Goal: Complete application form

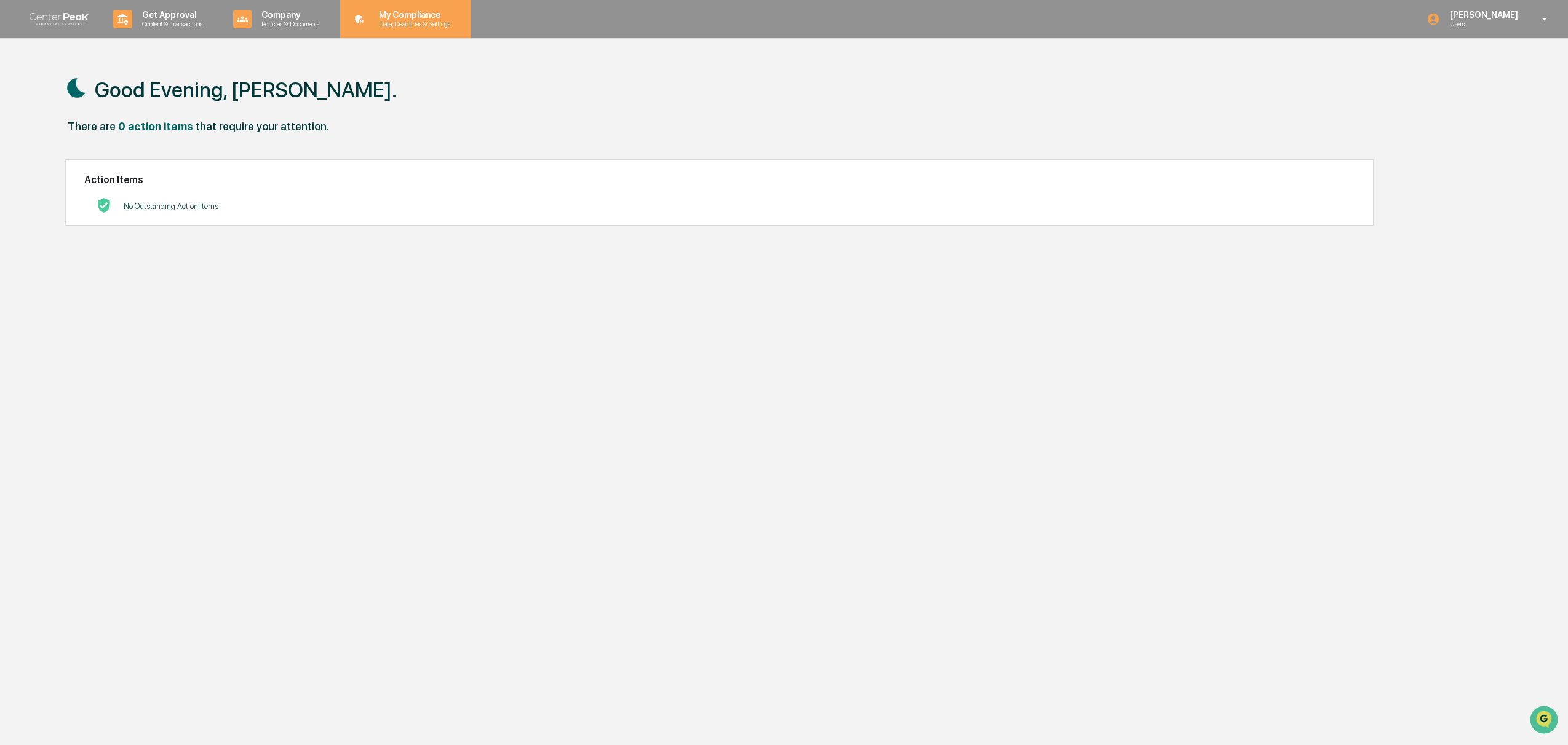
click at [436, 12] on p "My Compliance" at bounding box center [412, 14] width 87 height 10
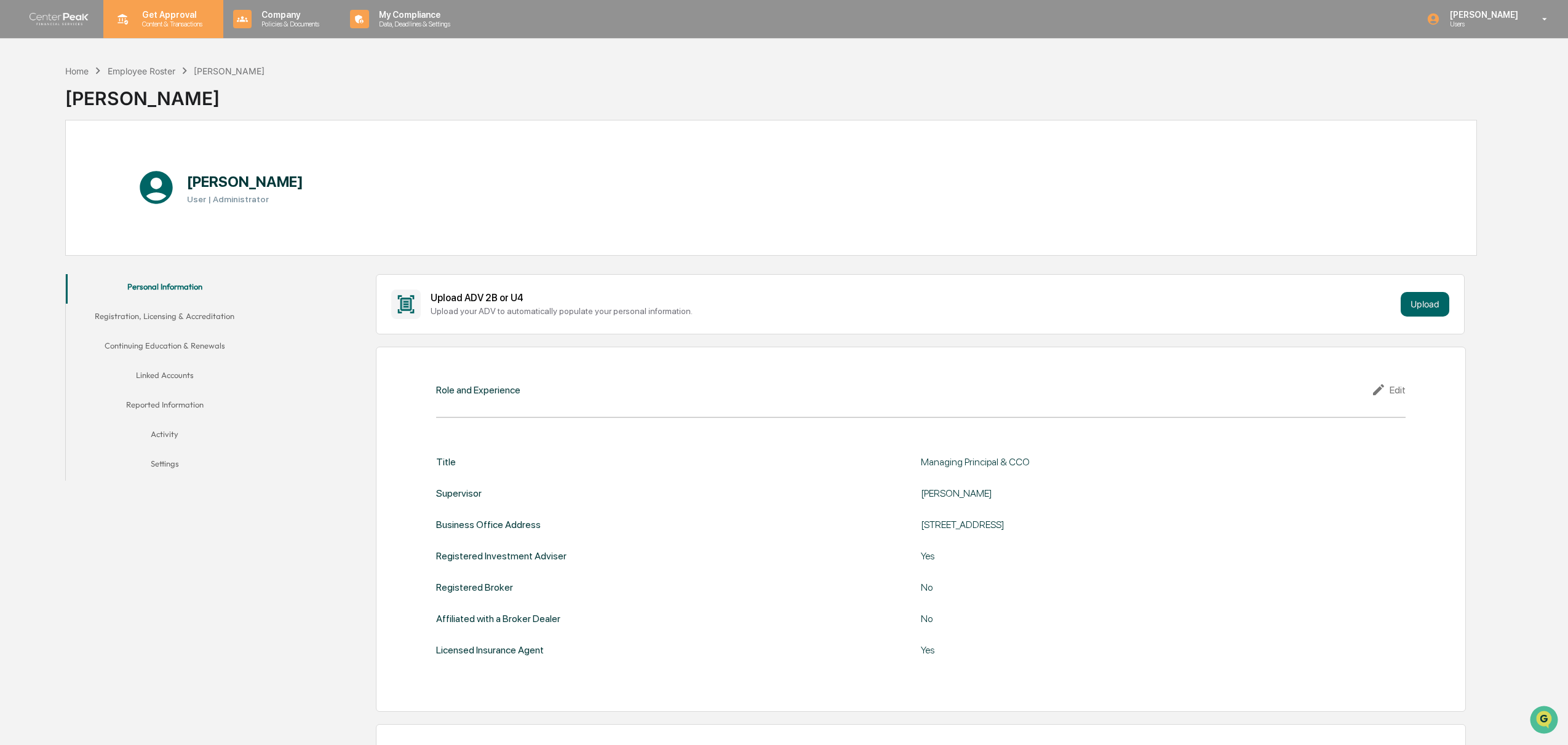
click at [188, 19] on p "Get Approval" at bounding box center [169, 14] width 76 height 10
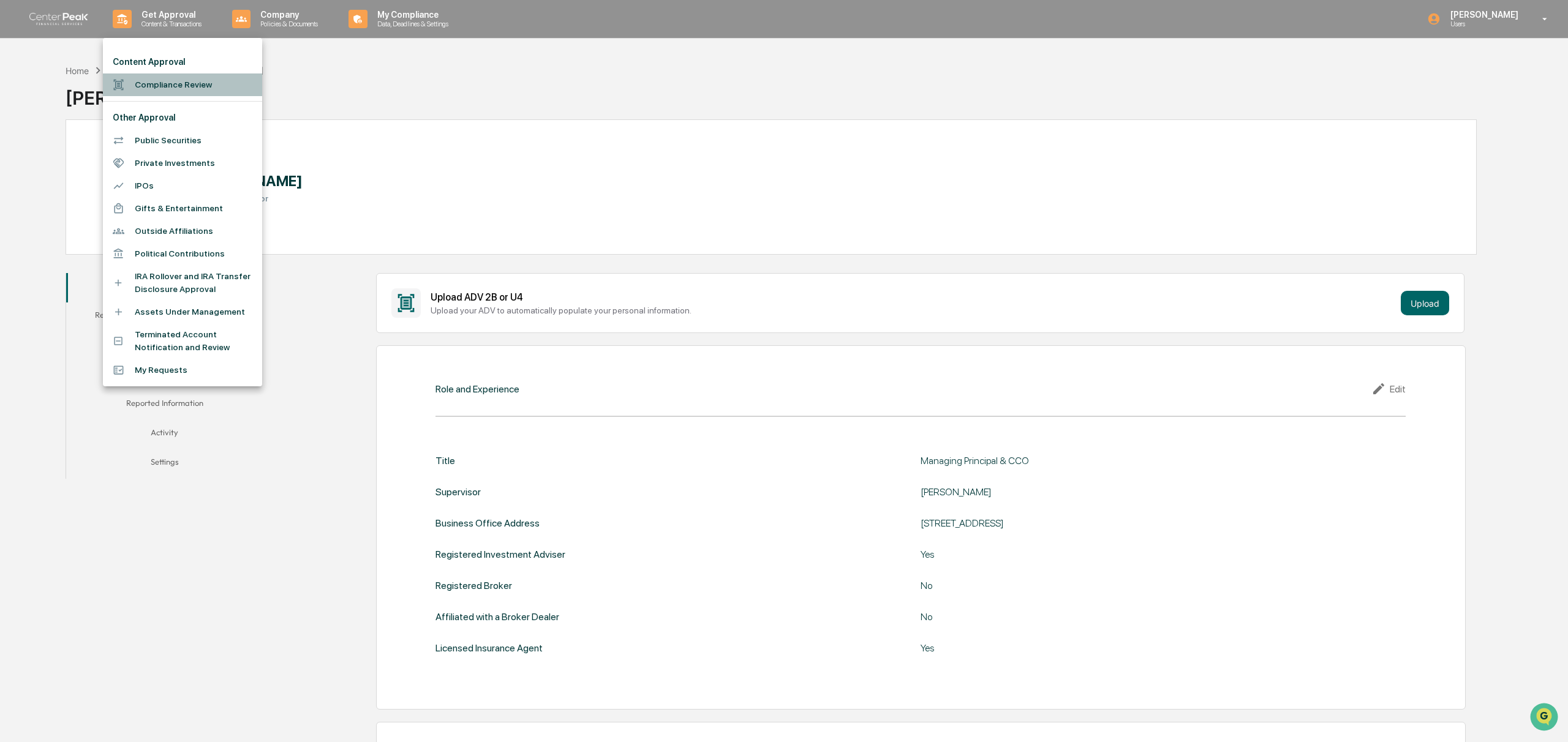
click at [202, 84] on li "Compliance Review" at bounding box center [182, 84] width 159 height 23
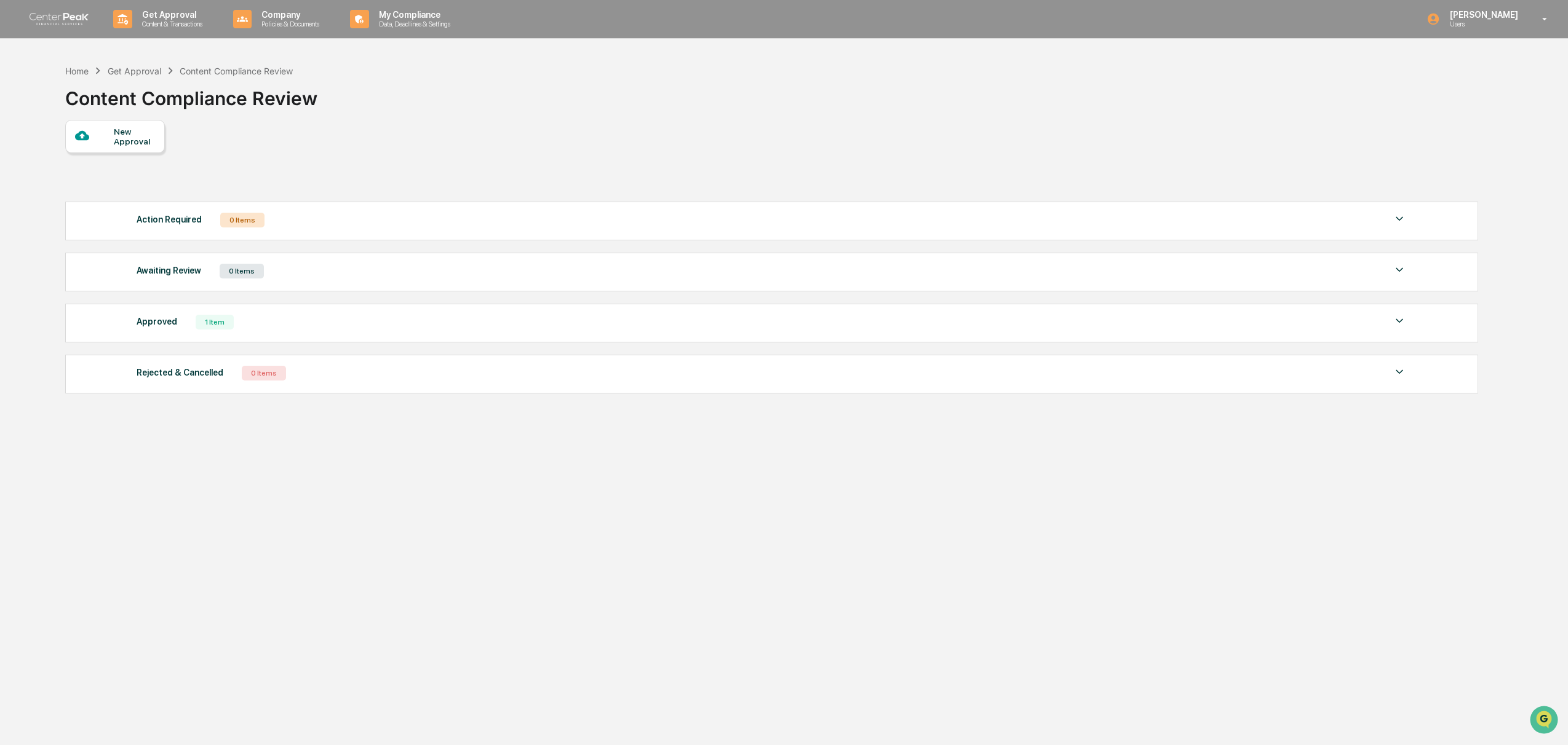
click at [168, 328] on div "Approved" at bounding box center [156, 321] width 40 height 16
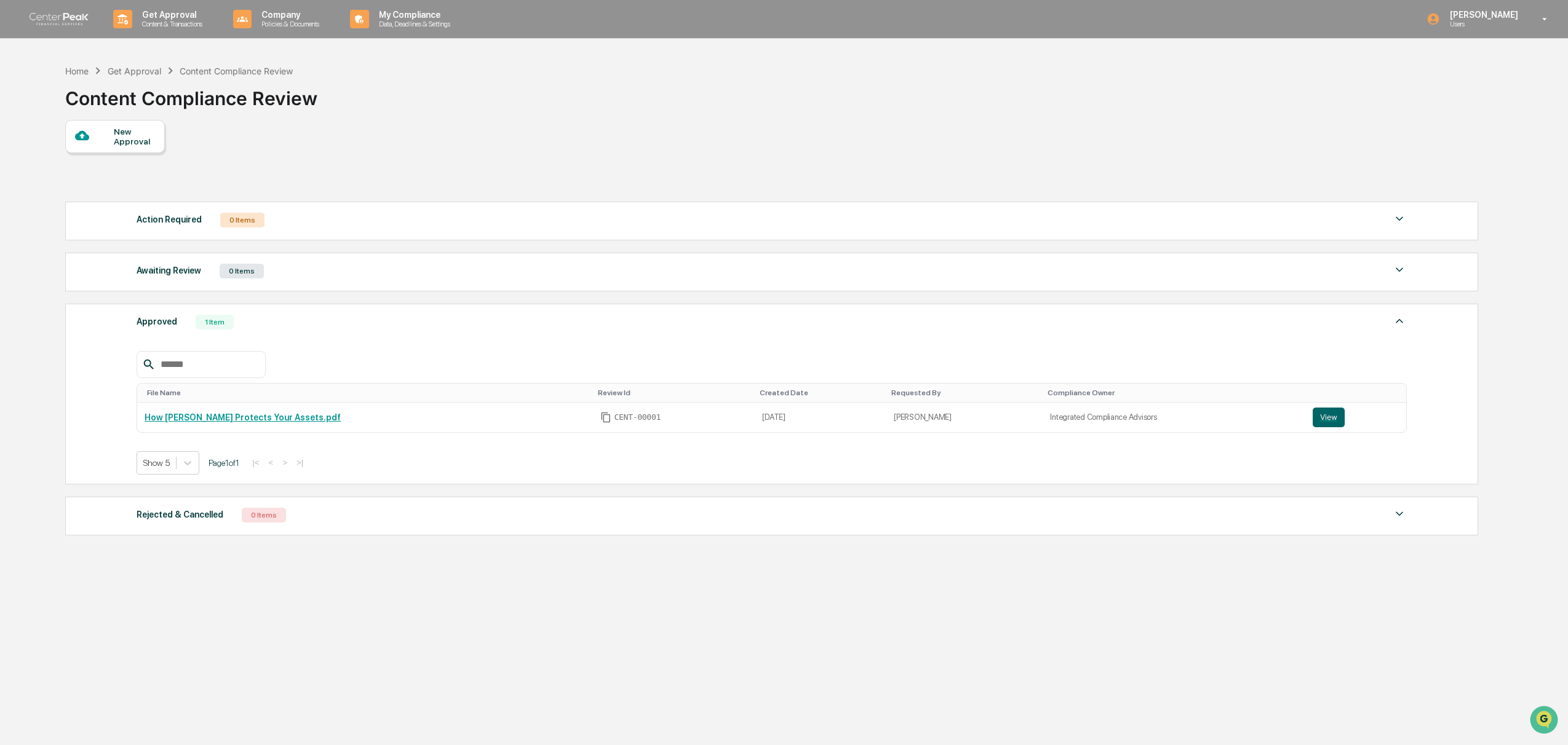
click at [126, 138] on div "New Approval" at bounding box center [134, 136] width 41 height 20
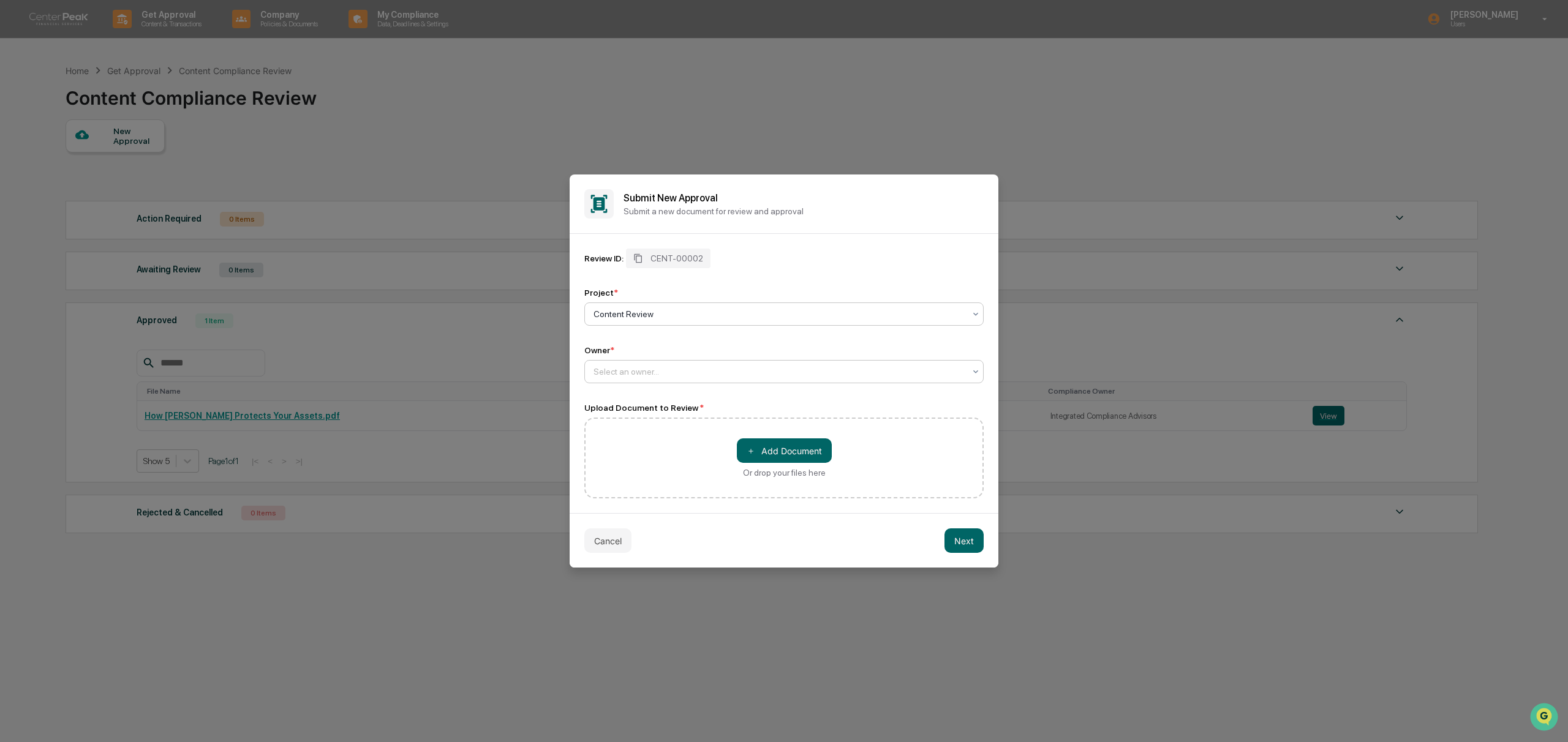
click at [668, 368] on div at bounding box center [778, 371] width 371 height 12
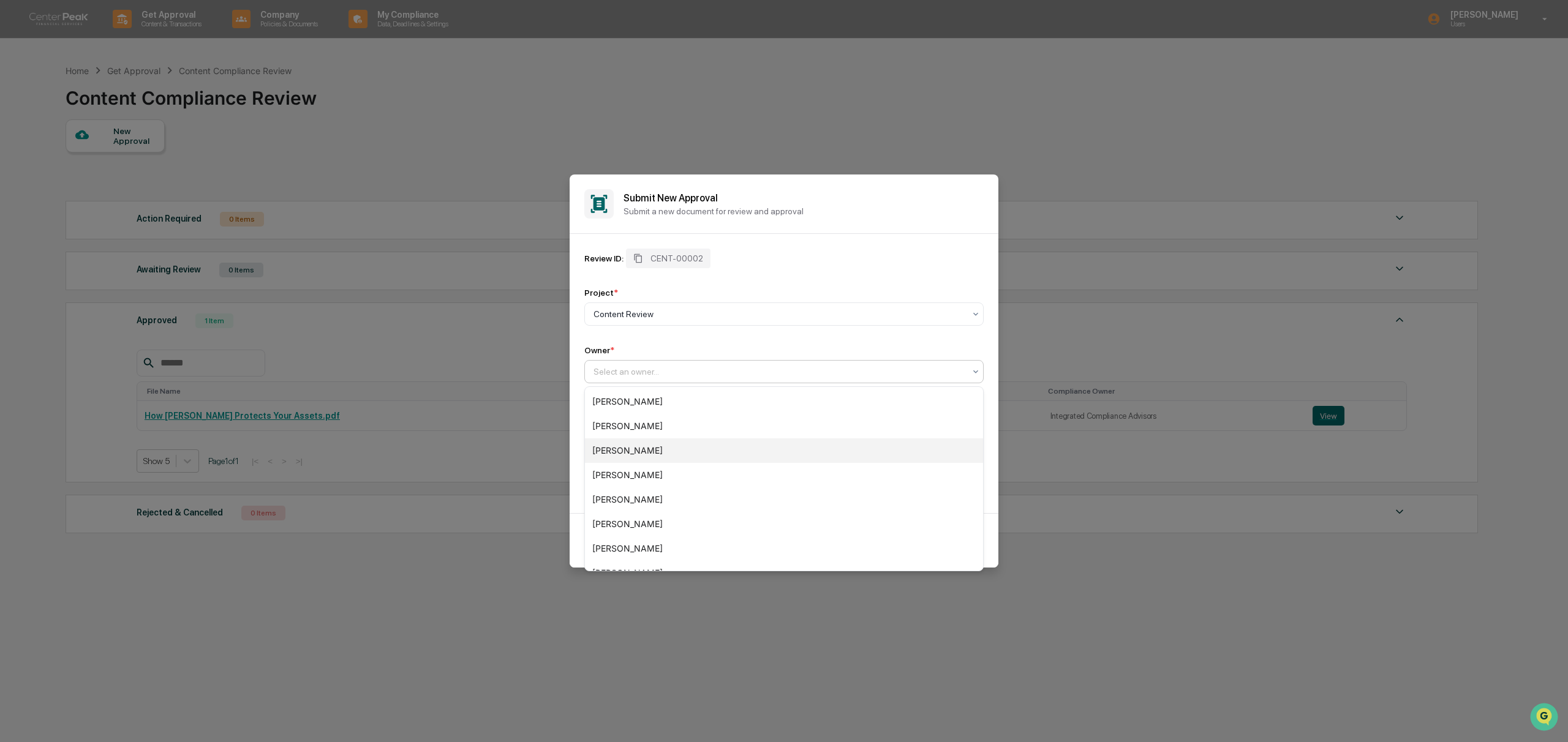
click at [644, 454] on div "[PERSON_NAME]" at bounding box center [784, 451] width 398 height 24
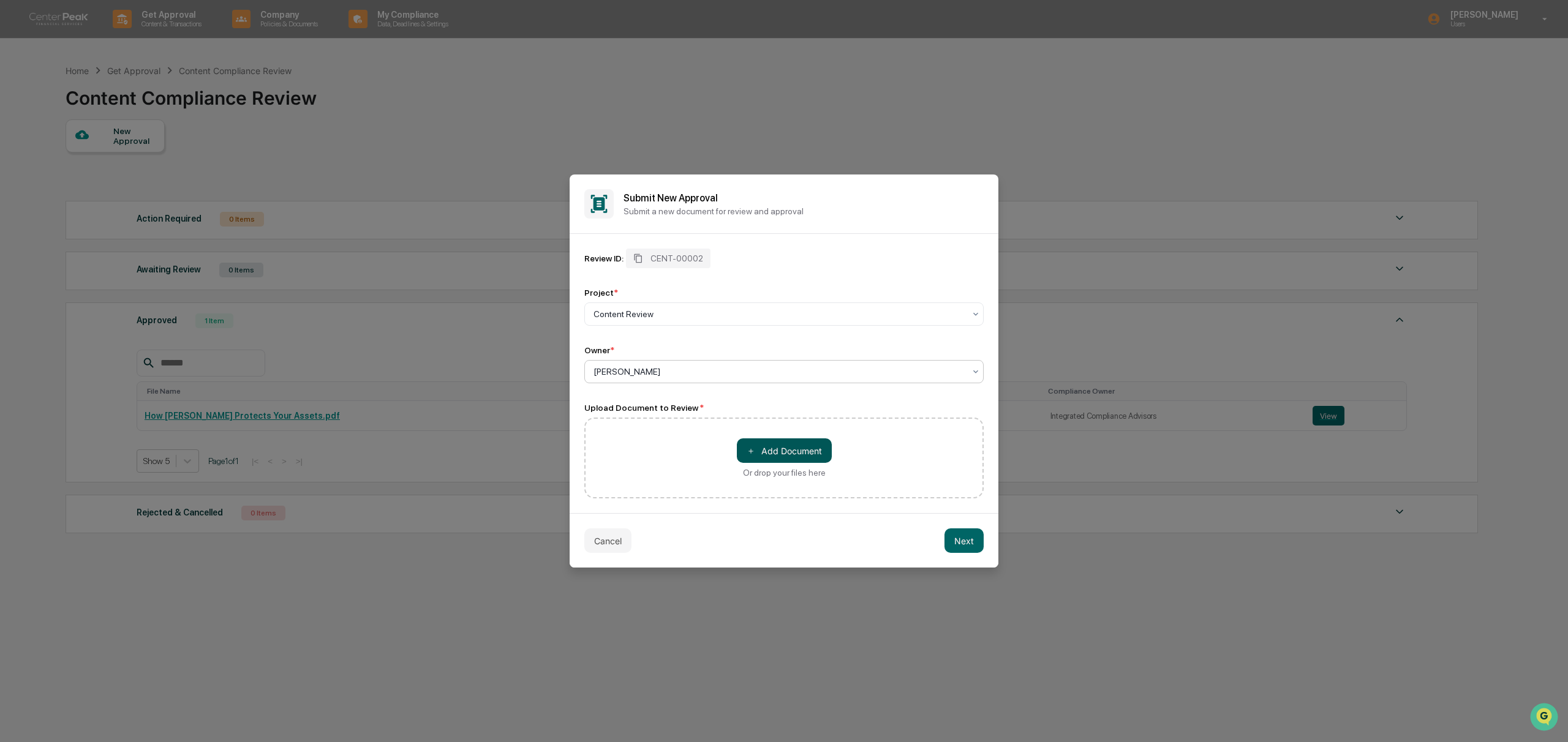
click at [773, 451] on button "＋ Add Document" at bounding box center [784, 451] width 95 height 24
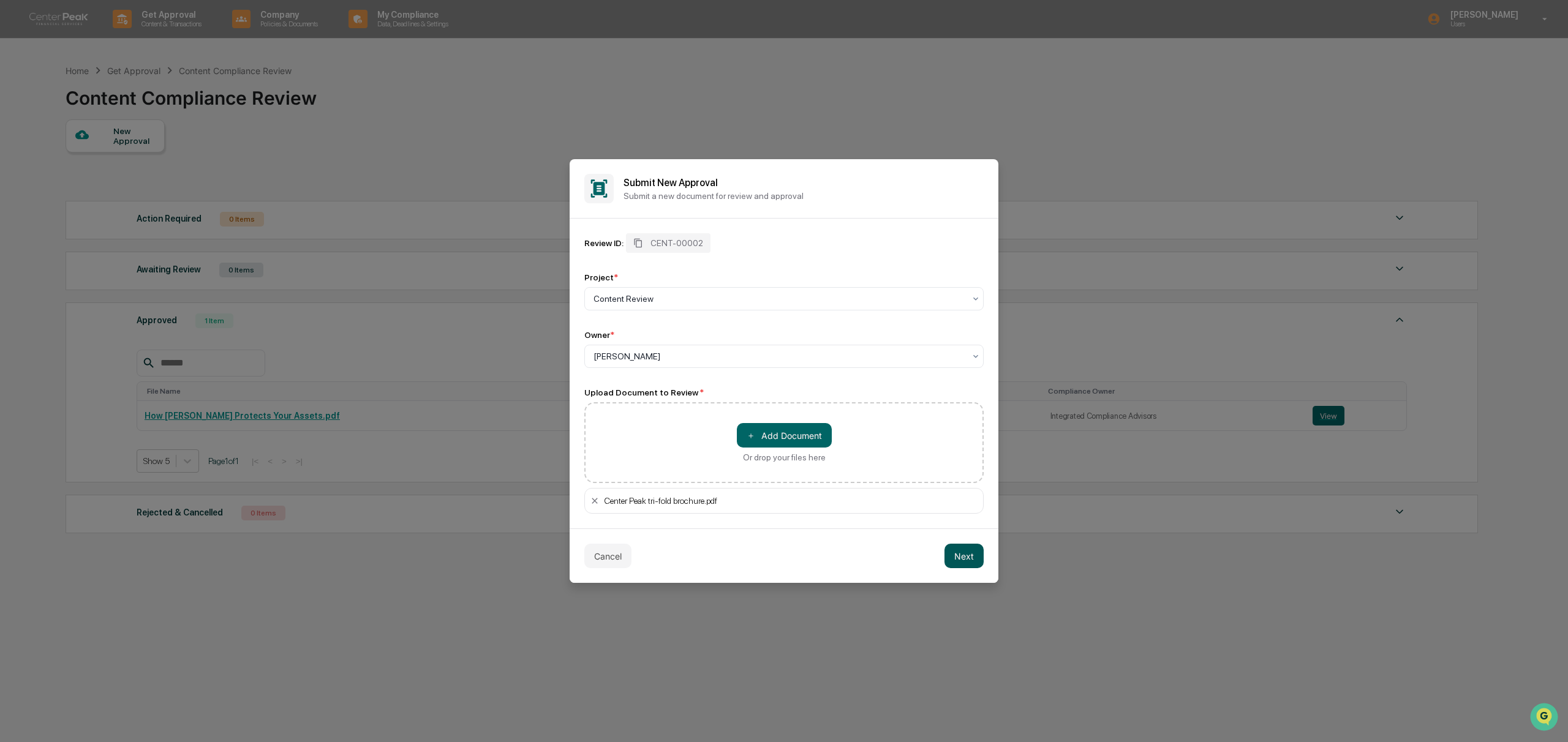
click at [965, 558] on button "Next" at bounding box center [964, 556] width 39 height 24
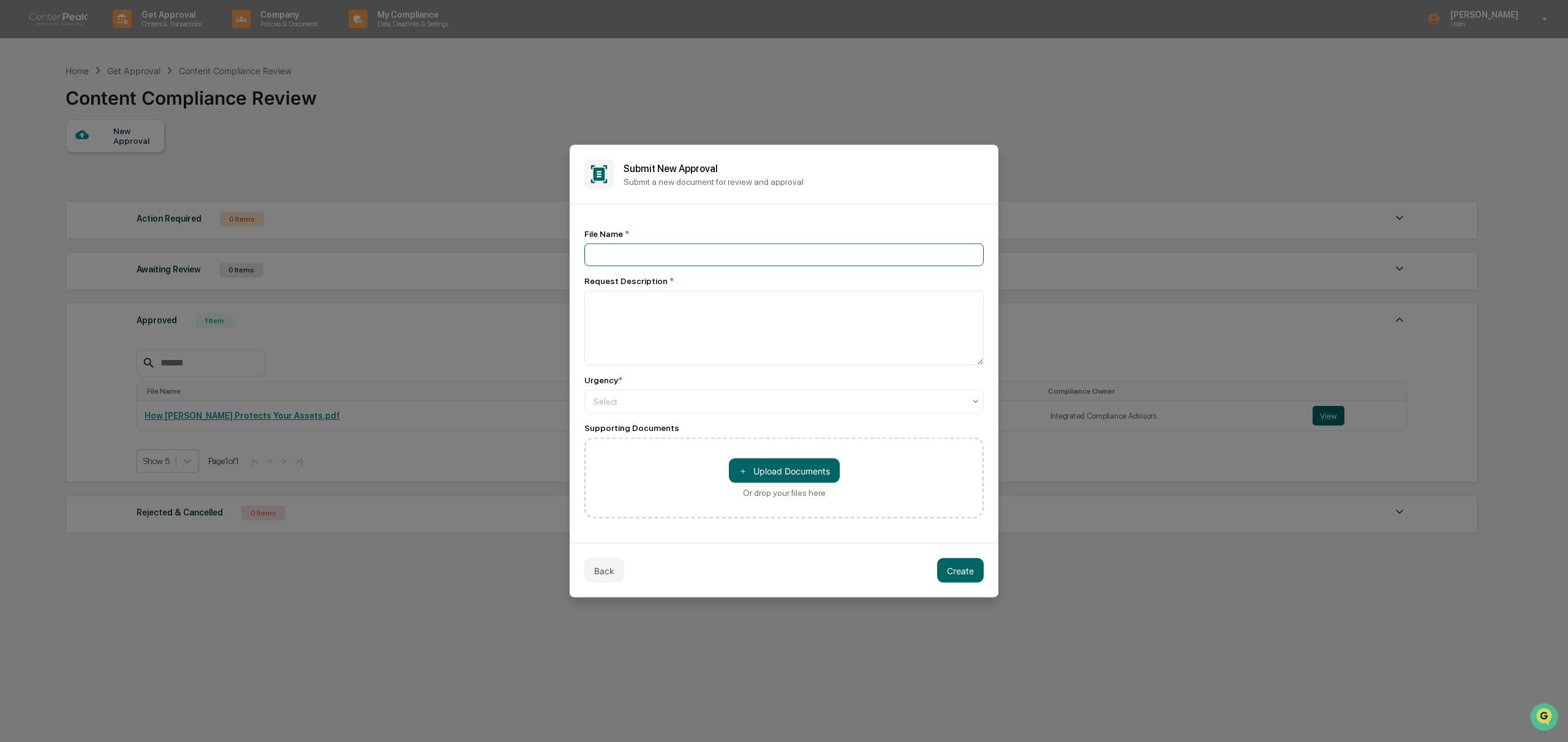
click at [626, 250] on input at bounding box center [784, 255] width 399 height 23
type input "**********"
click at [688, 318] on textarea at bounding box center [784, 328] width 399 height 75
type textarea "**********"
click at [769, 479] on button "＋ Upload Documents" at bounding box center [784, 471] width 110 height 24
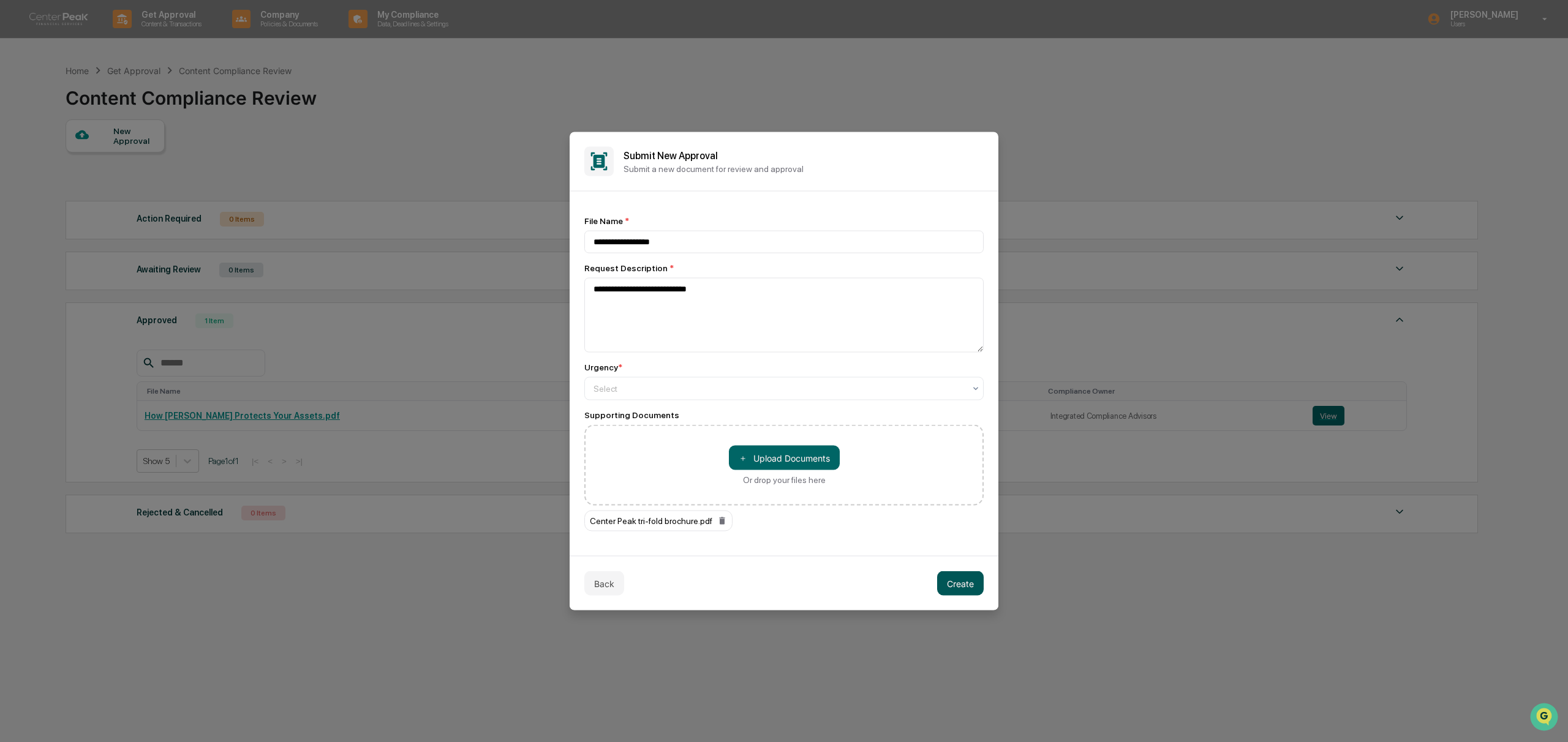
click at [971, 575] on button "Create" at bounding box center [960, 584] width 47 height 24
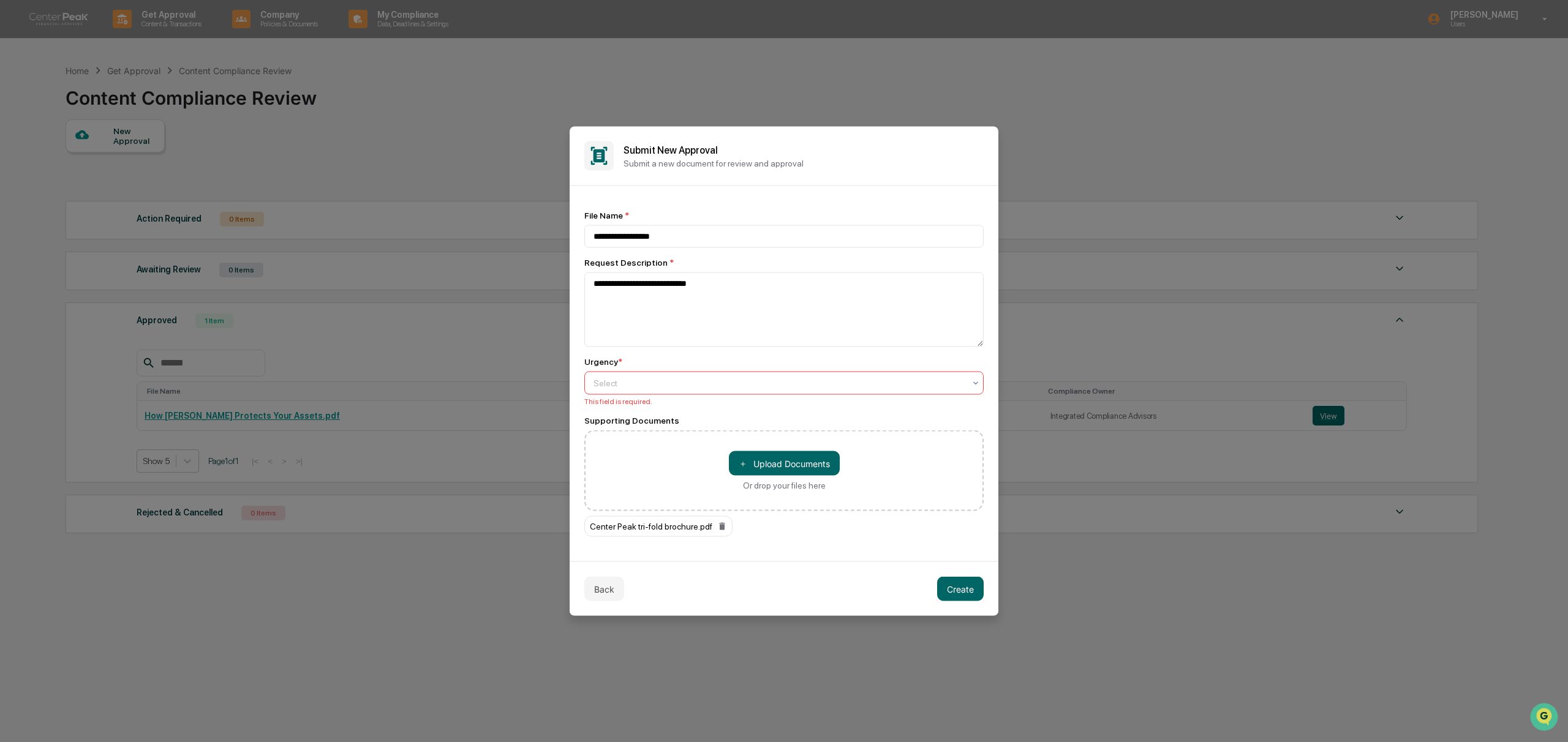
click at [884, 391] on div "Select" at bounding box center [778, 384] width 384 height 17
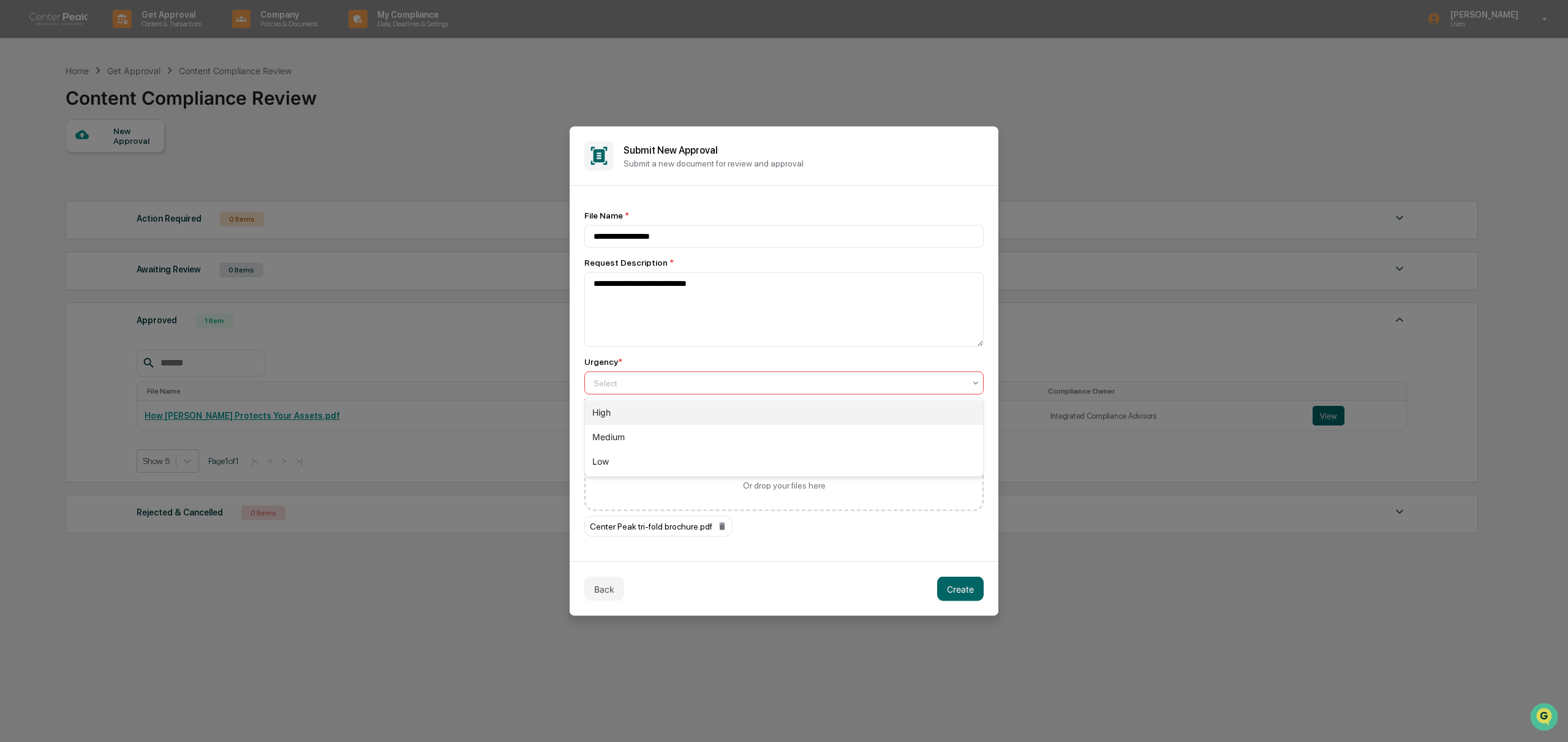
click at [752, 411] on div "High" at bounding box center [784, 412] width 398 height 24
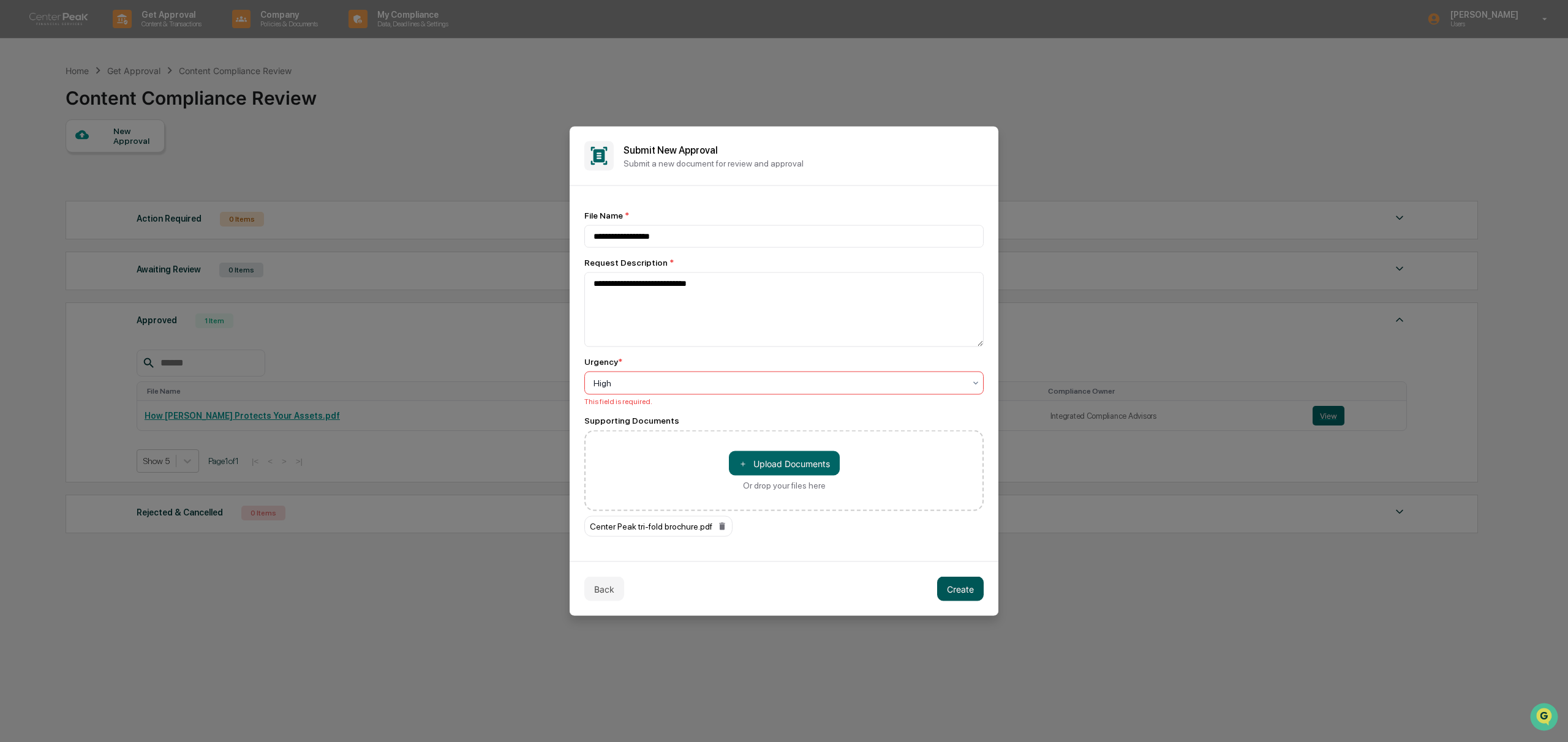
click at [971, 598] on button "Create" at bounding box center [960, 589] width 47 height 24
